Goal: Use online tool/utility: Utilize a website feature to perform a specific function

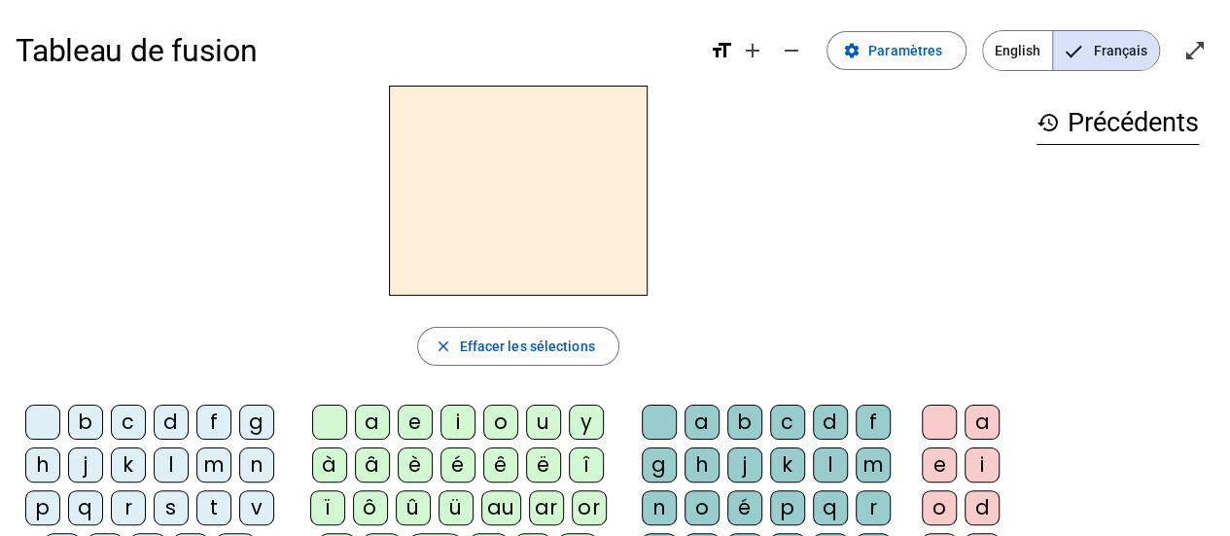
scroll to position [97, 0]
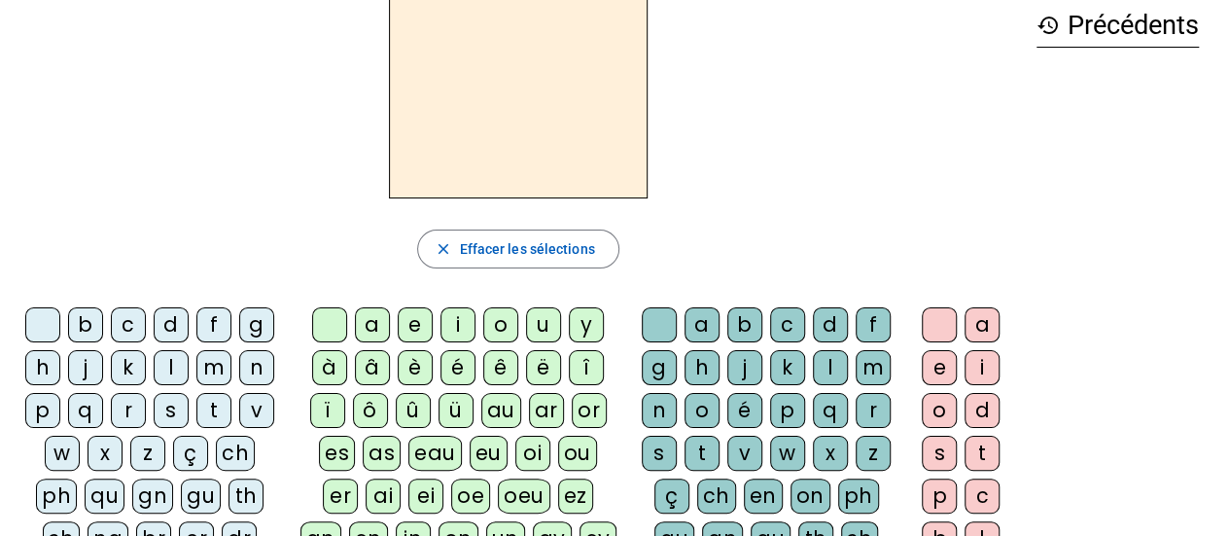
click at [207, 324] on div "f" at bounding box center [213, 324] width 35 height 35
click at [504, 369] on div "ê" at bounding box center [500, 367] width 35 height 35
click at [709, 447] on div "t" at bounding box center [702, 453] width 35 height 35
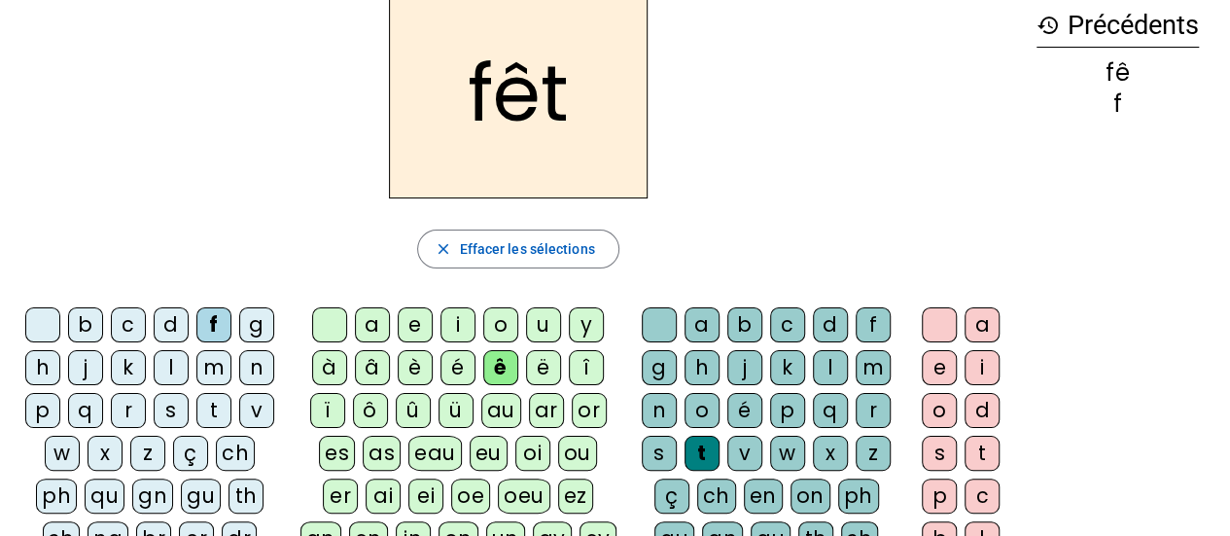
click at [938, 365] on div "e" at bounding box center [939, 367] width 35 height 35
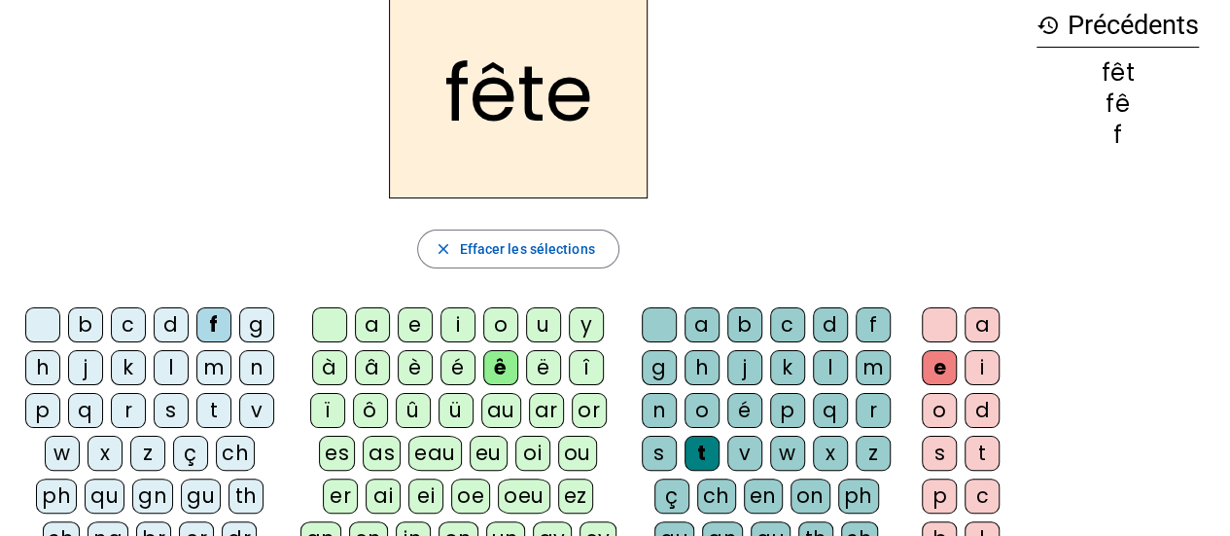
click at [217, 404] on div "t" at bounding box center [213, 410] width 35 height 35
click at [95, 321] on div "b" at bounding box center [85, 324] width 35 height 35
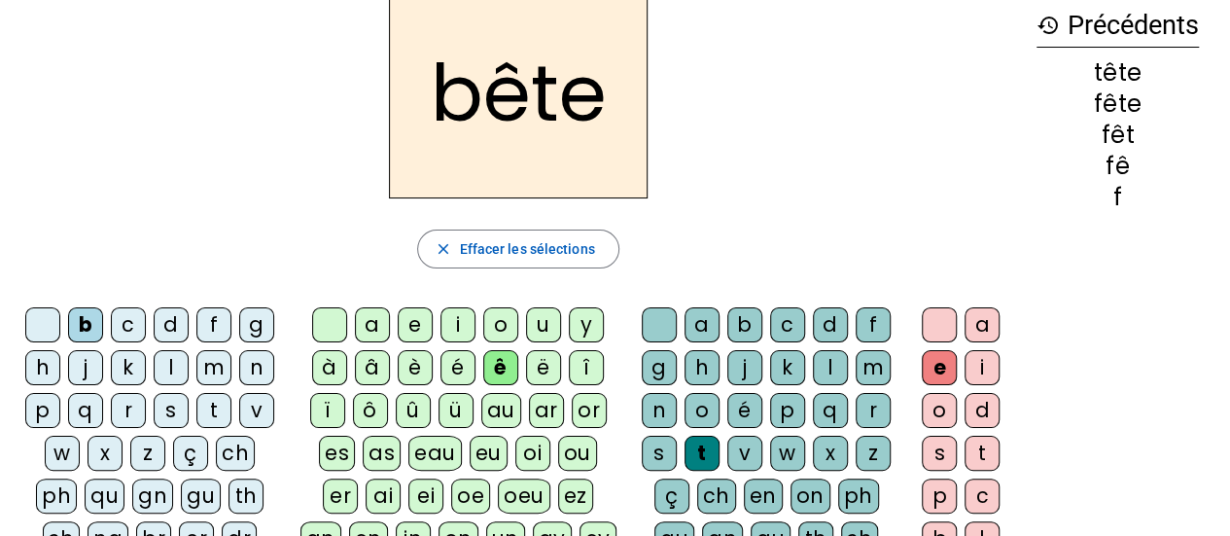
click at [548, 324] on div "u" at bounding box center [543, 324] width 35 height 35
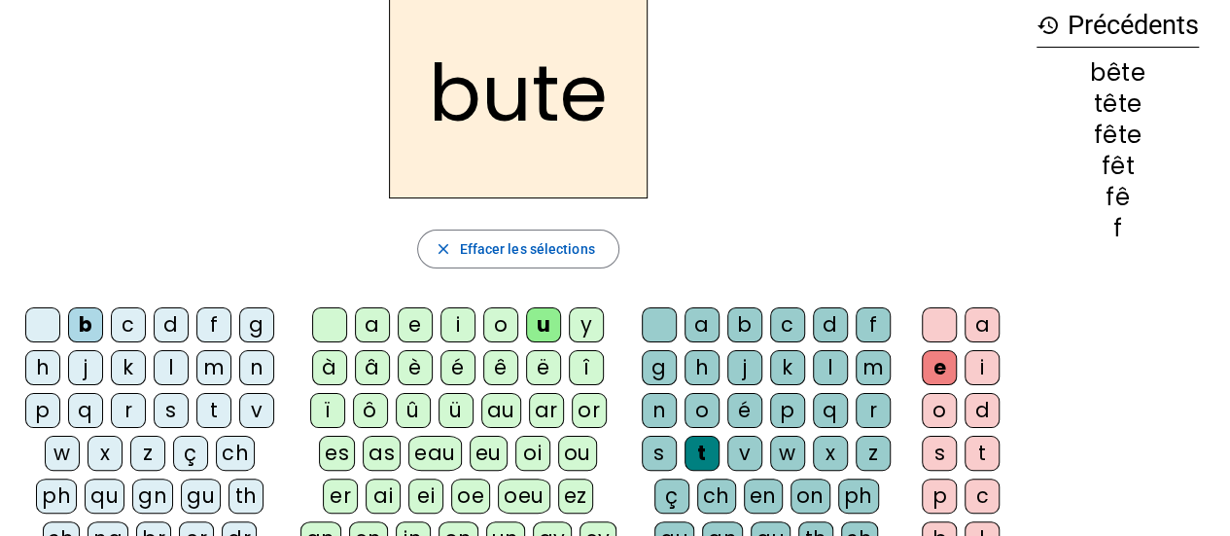
click at [664, 447] on div "s" at bounding box center [659, 453] width 35 height 35
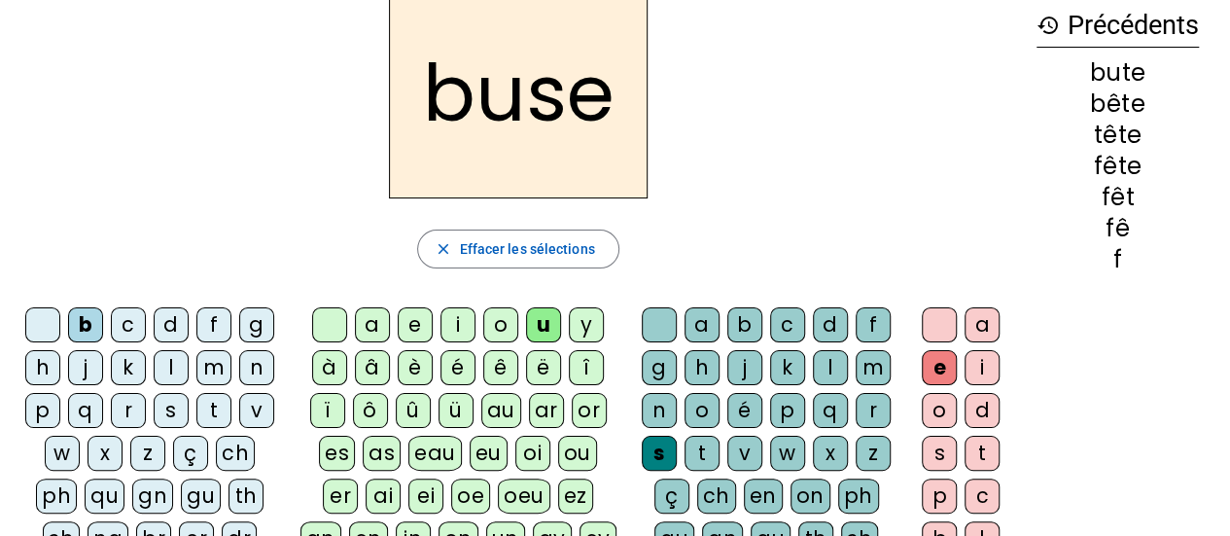
click at [462, 328] on div "i" at bounding box center [457, 324] width 35 height 35
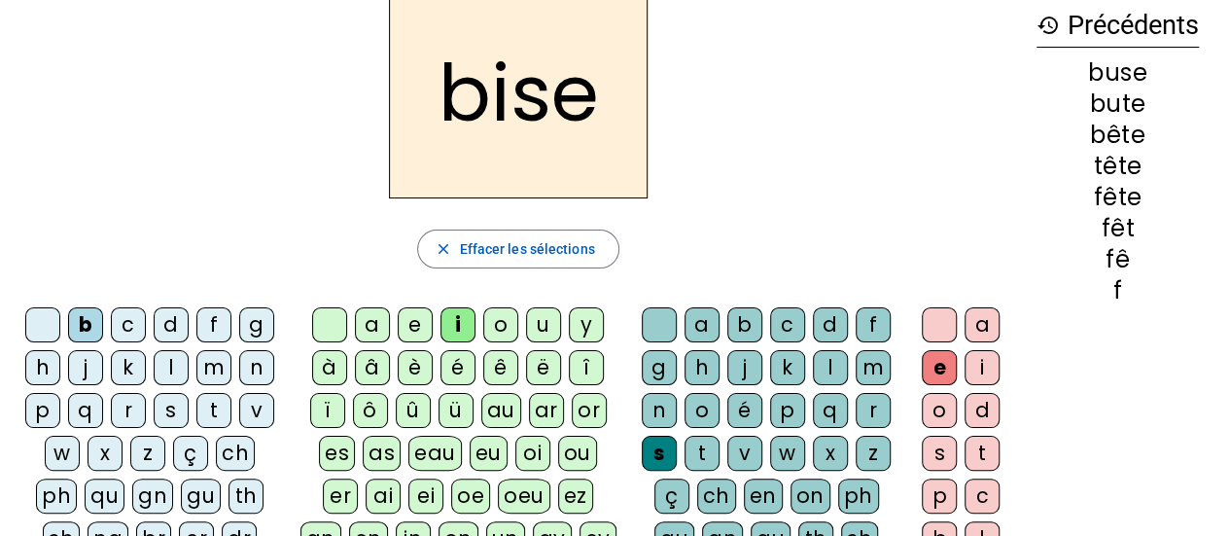
click at [377, 324] on div "a" at bounding box center [372, 324] width 35 height 35
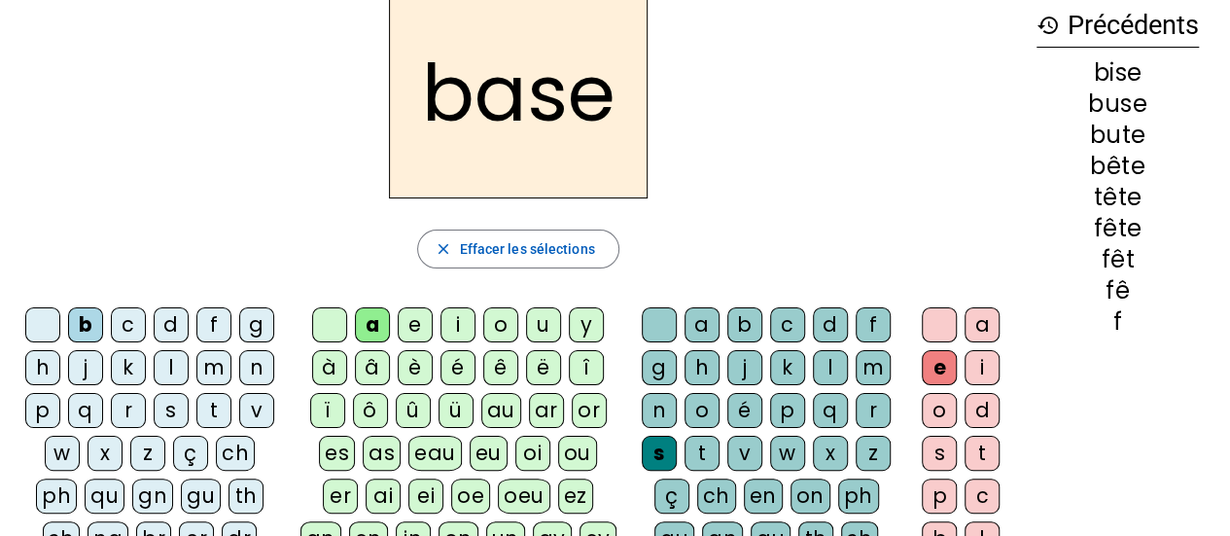
click at [131, 407] on div "r" at bounding box center [128, 410] width 35 height 35
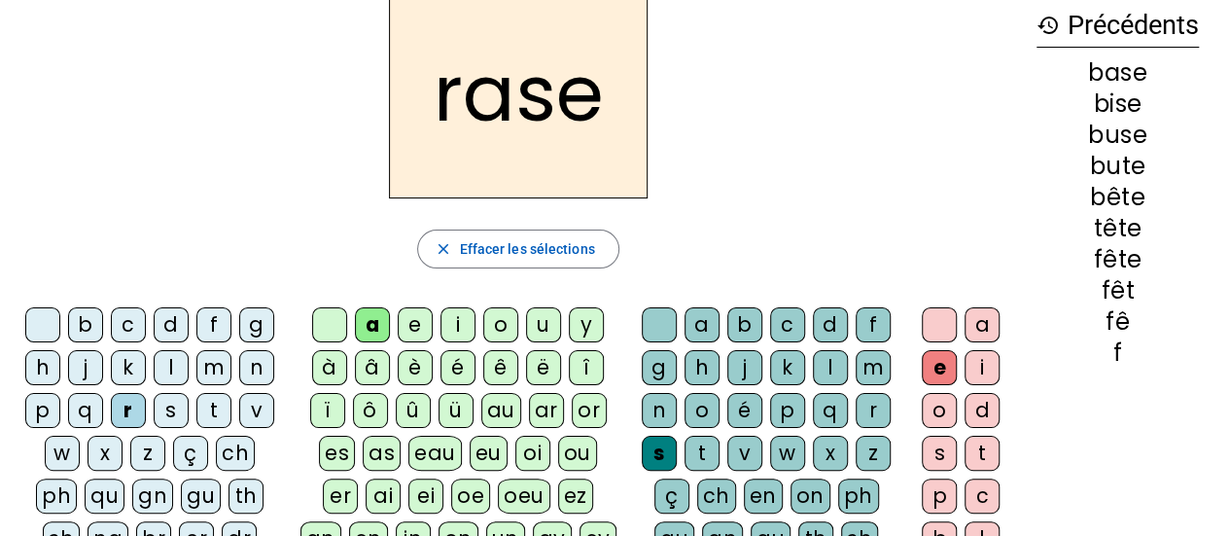
click at [659, 365] on div "g" at bounding box center [659, 367] width 35 height 35
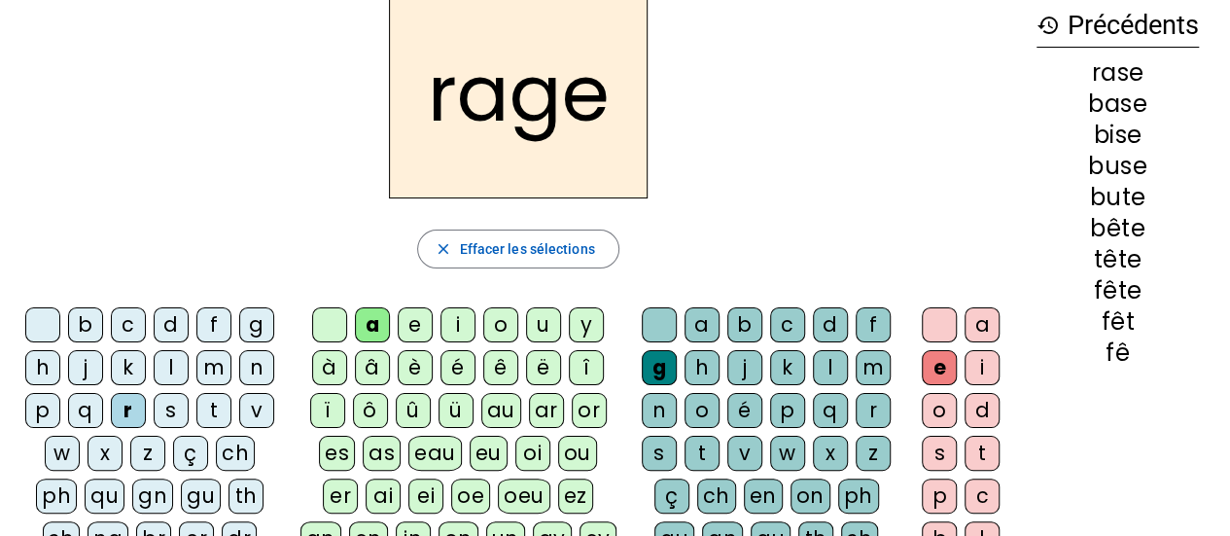
click at [40, 402] on div "p" at bounding box center [42, 410] width 35 height 35
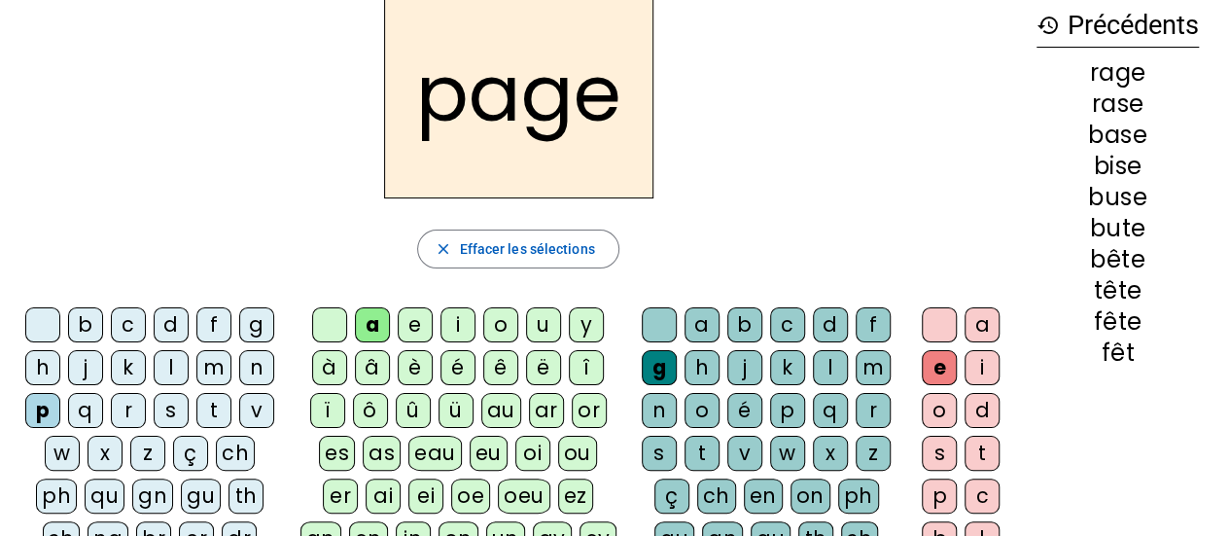
click at [259, 405] on div "v" at bounding box center [256, 410] width 35 height 35
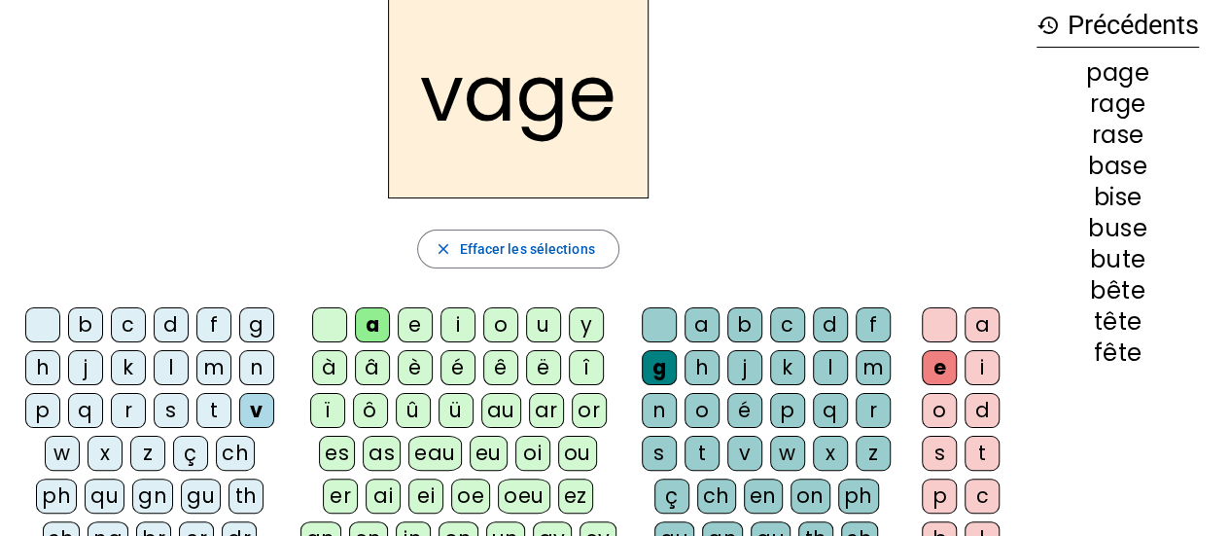
click at [46, 402] on div "p" at bounding box center [42, 410] width 35 height 35
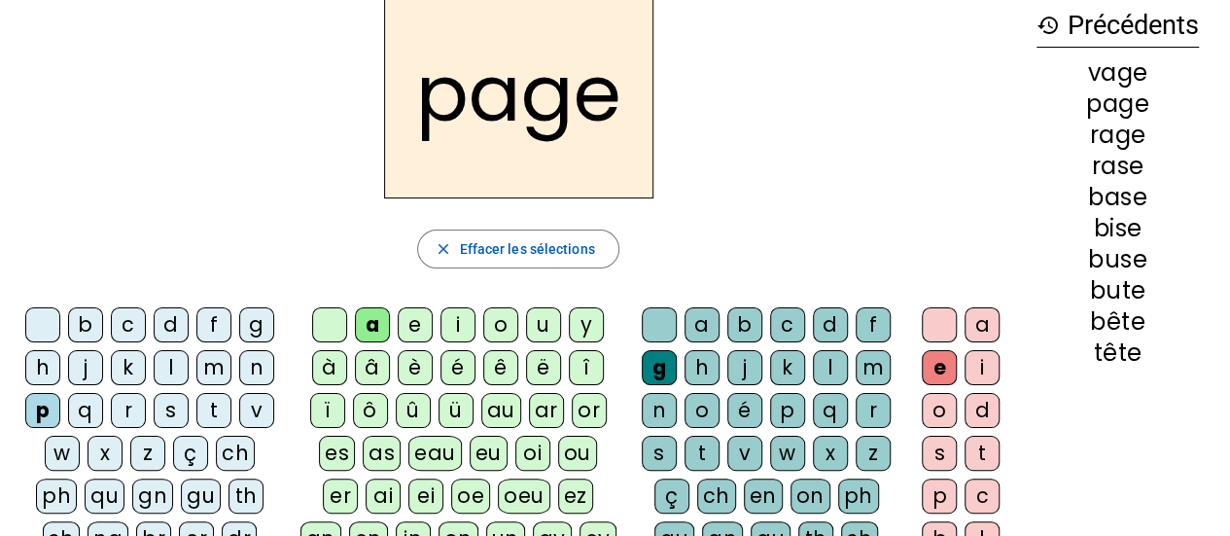
click at [745, 442] on div "v" at bounding box center [744, 453] width 35 height 35
